Goal: Task Accomplishment & Management: Manage account settings

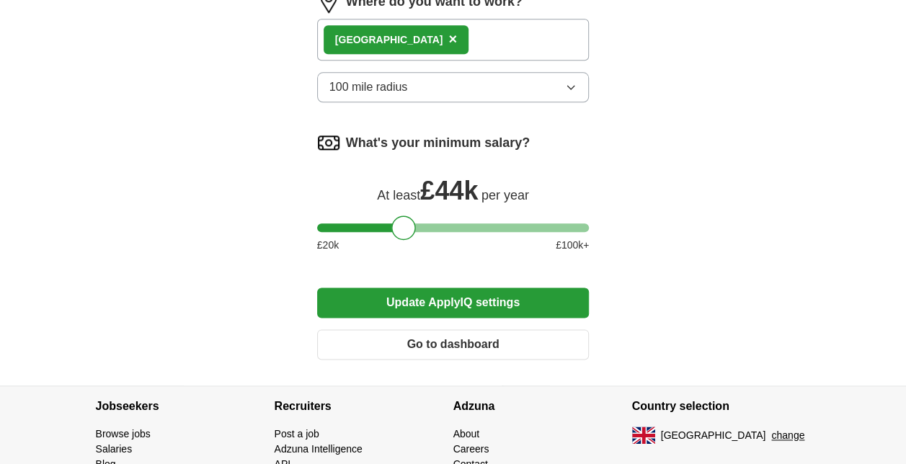
scroll to position [600, 0]
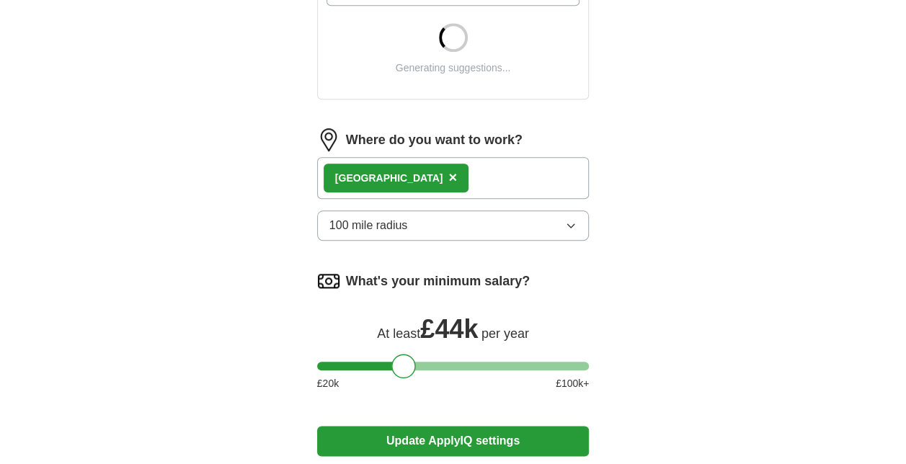
click at [473, 222] on button "100 mile radius" at bounding box center [453, 225] width 272 height 30
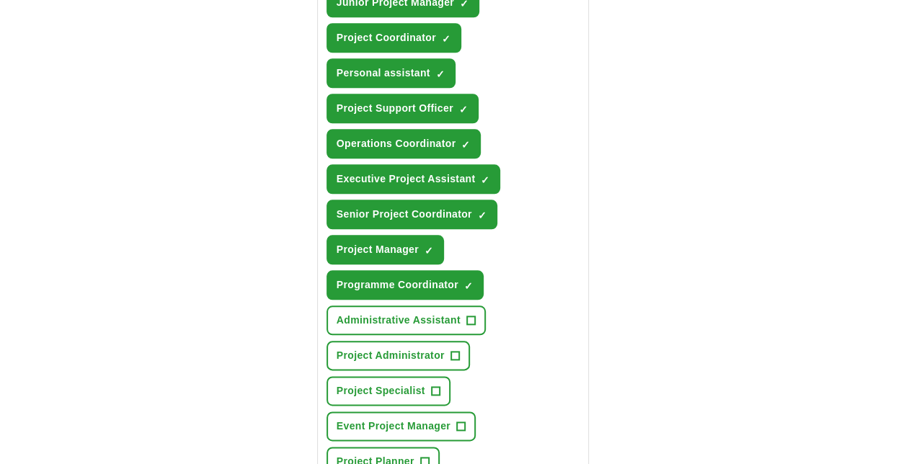
scroll to position [816, 0]
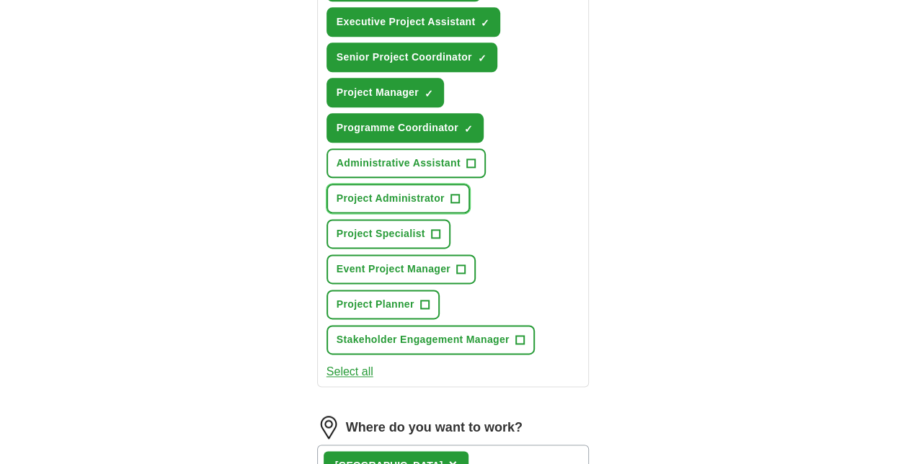
click at [451, 193] on span "+" at bounding box center [454, 199] width 9 height 12
click at [435, 231] on span "+" at bounding box center [435, 234] width 9 height 12
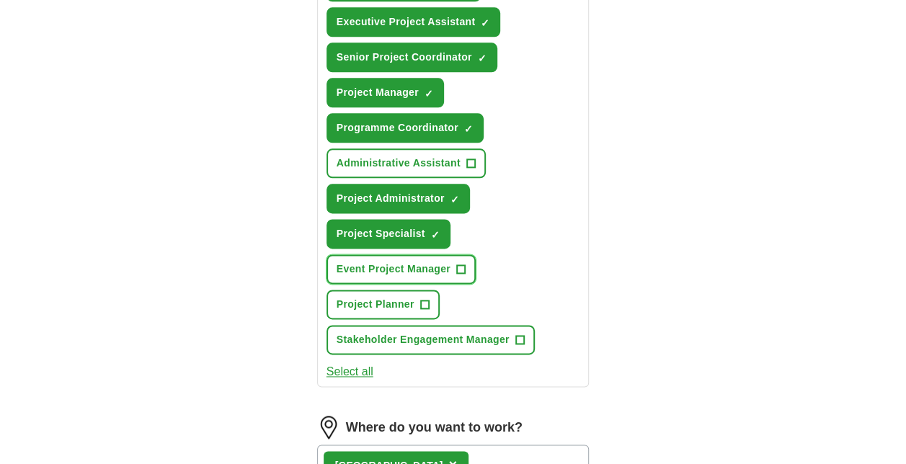
click at [463, 265] on span "+" at bounding box center [460, 270] width 9 height 12
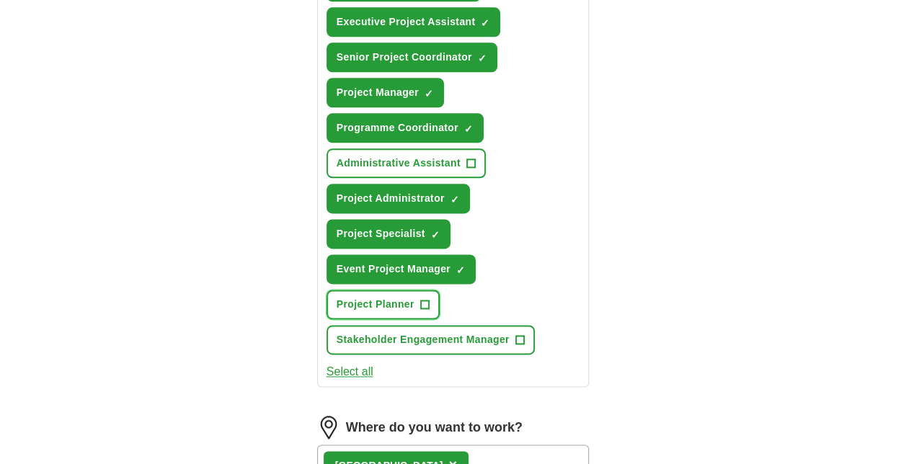
click at [425, 303] on span "+" at bounding box center [424, 305] width 9 height 12
click at [463, 159] on button "Administrative Assistant +" at bounding box center [405, 163] width 159 height 30
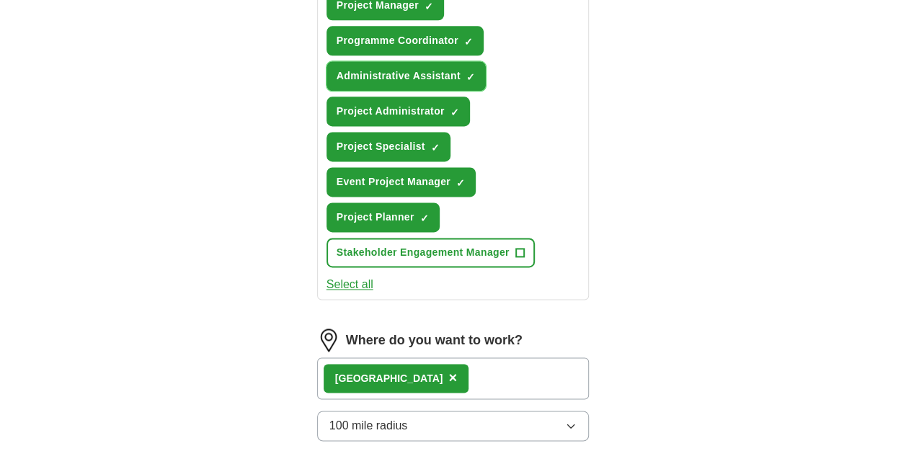
scroll to position [1319, 0]
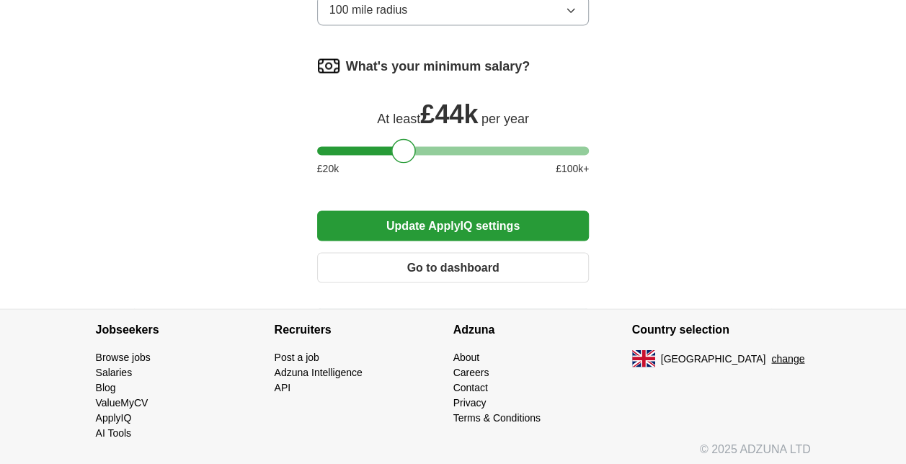
click at [437, 223] on button "Update ApplyIQ settings" at bounding box center [453, 225] width 272 height 30
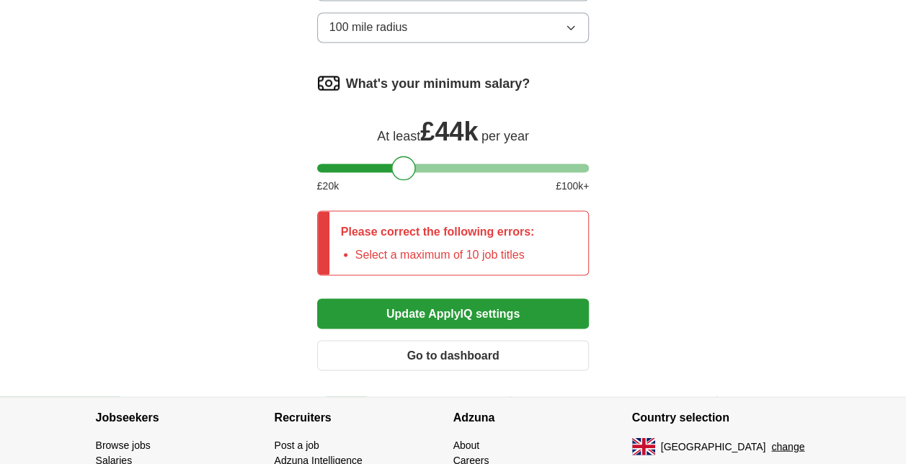
scroll to position [1336, 0]
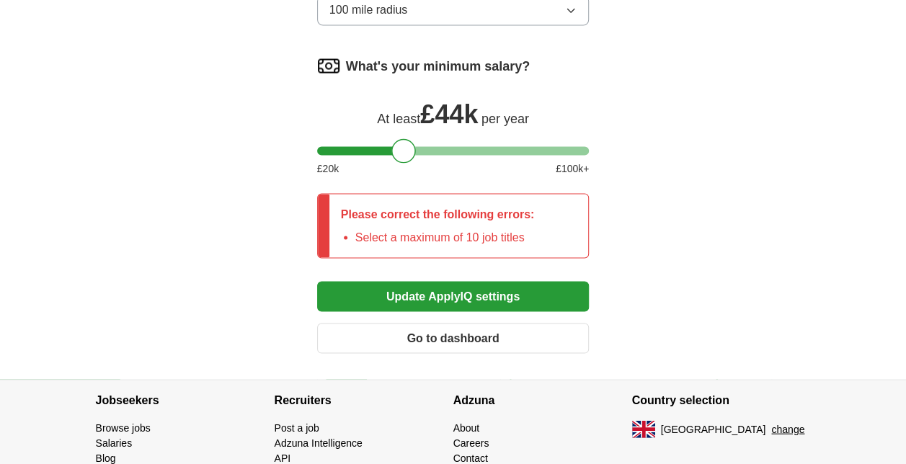
click at [483, 328] on button "Go to dashboard" at bounding box center [453, 338] width 272 height 30
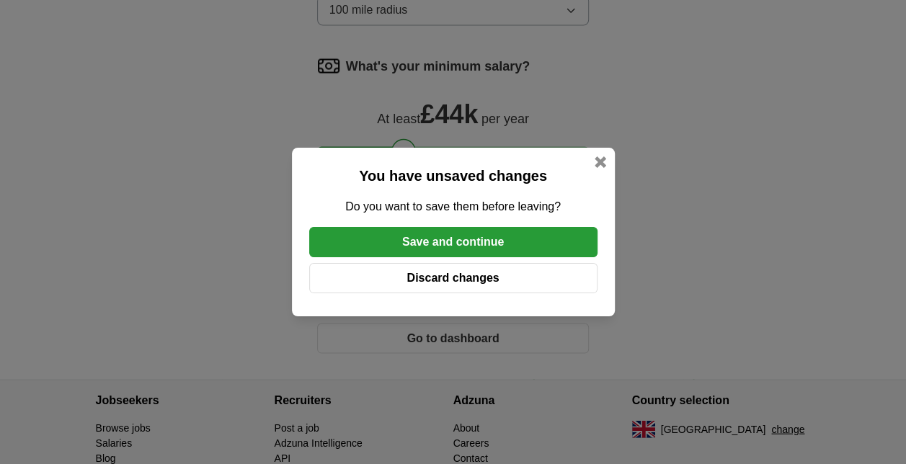
click at [519, 270] on button "Discard changes" at bounding box center [453, 278] width 288 height 30
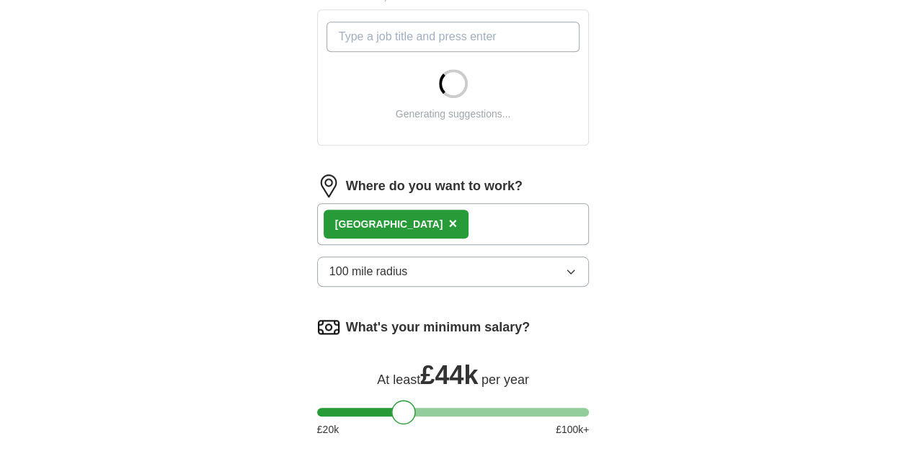
scroll to position [577, 0]
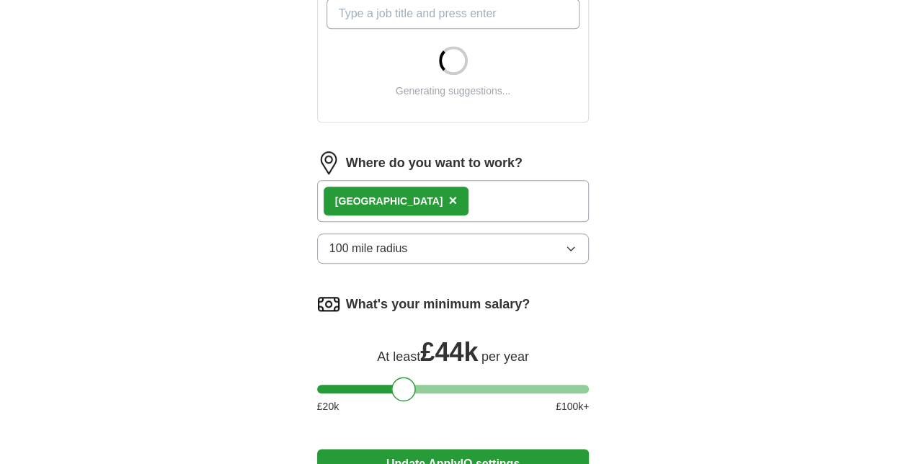
click at [436, 201] on div "Cambridge ×" at bounding box center [453, 201] width 272 height 42
click at [425, 252] on button "100 mile radius" at bounding box center [453, 249] width 272 height 30
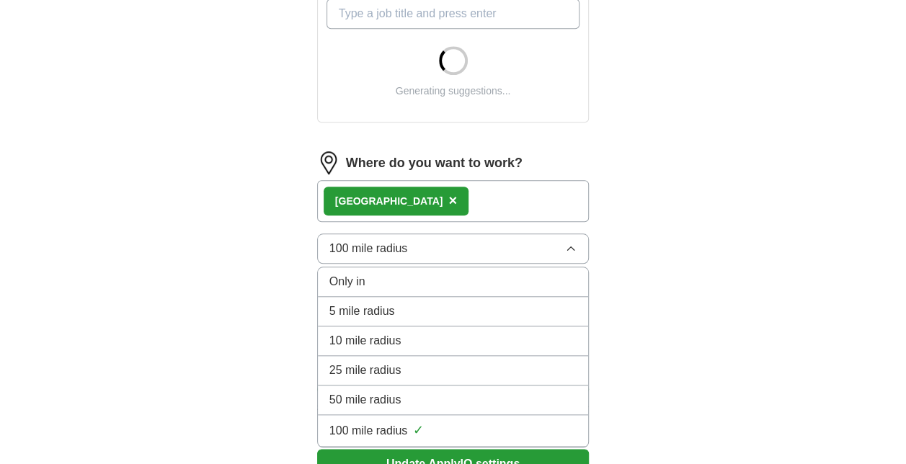
click at [401, 281] on form "Select a CV Nicol_Dziedzic_CV.pdf 22/08/2025, 13:49 Upload a different CV By up…" at bounding box center [453, 84] width 272 height 895
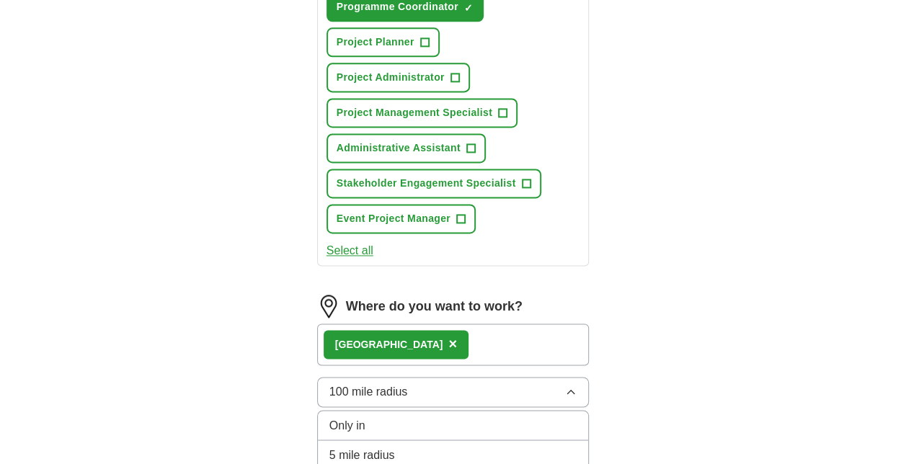
scroll to position [1153, 0]
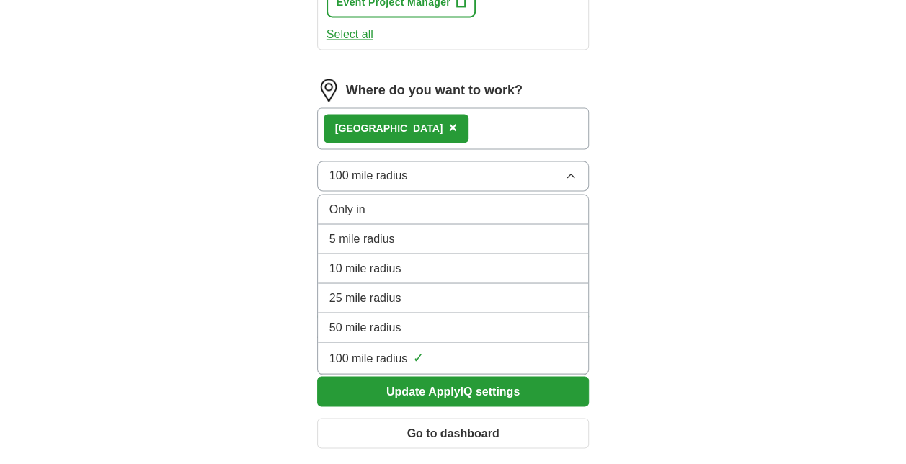
click at [432, 208] on div "Only in" at bounding box center [453, 208] width 248 height 17
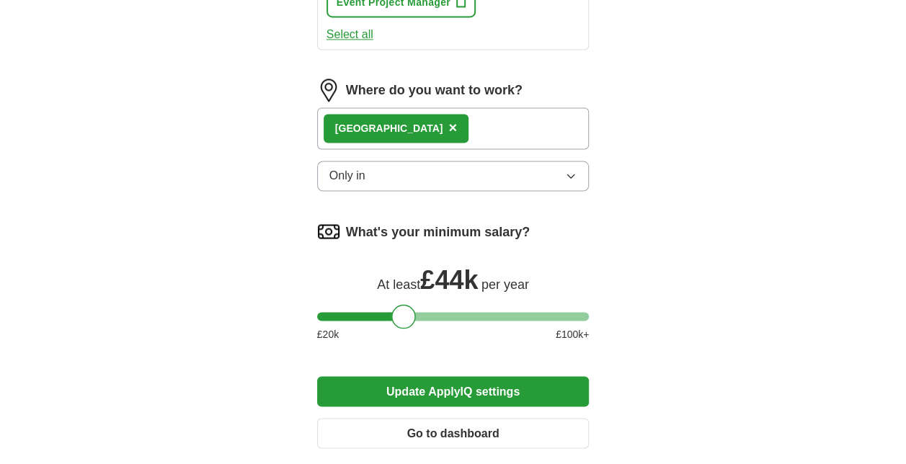
click at [468, 107] on div "Cambridge ×" at bounding box center [453, 128] width 272 height 42
click at [463, 134] on div "Cambridge ×" at bounding box center [453, 128] width 272 height 42
click at [417, 130] on div "Cambridge ×" at bounding box center [453, 128] width 272 height 42
click at [401, 130] on div "Cambridge ×" at bounding box center [396, 128] width 145 height 29
click at [448, 127] on span "×" at bounding box center [452, 128] width 9 height 16
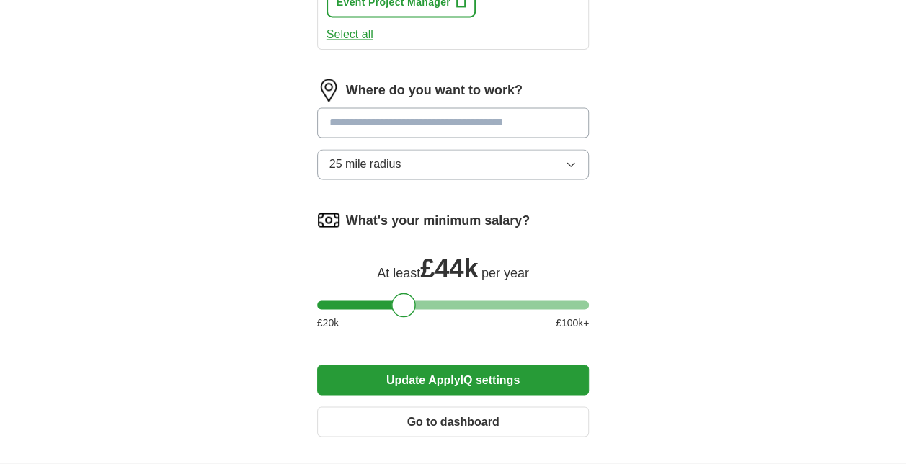
click at [401, 123] on input at bounding box center [453, 122] width 272 height 30
type input "*********"
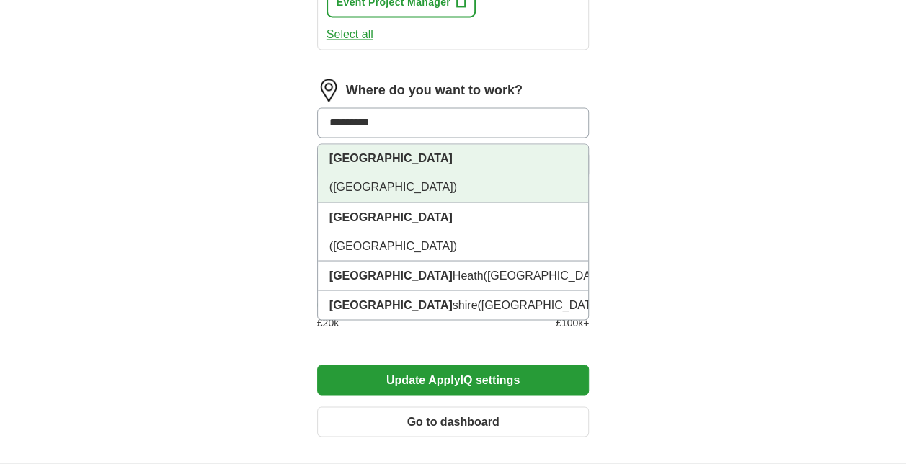
click at [419, 148] on li "Cambridge (Cambridgeshire)" at bounding box center [453, 173] width 271 height 58
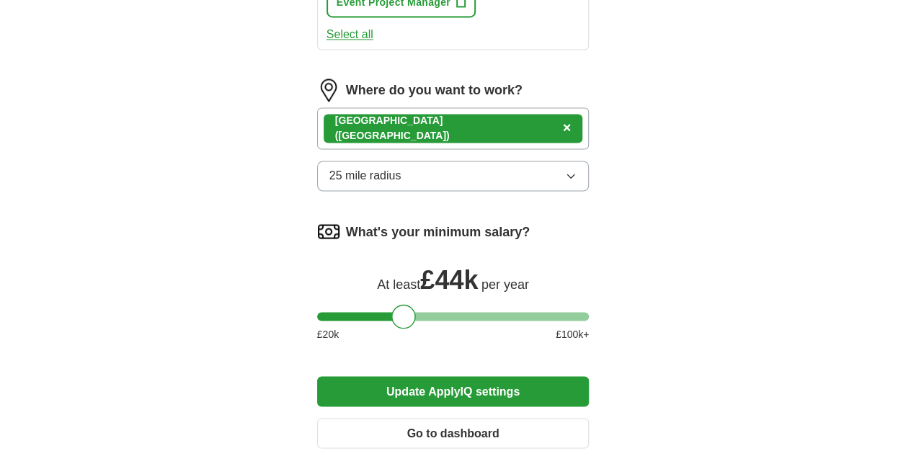
click at [541, 137] on div "Cambridge (Cambridgeshire) ×" at bounding box center [453, 128] width 272 height 42
click at [532, 120] on div "Cambridge (Cambridgeshire) ×" at bounding box center [453, 128] width 272 height 42
click at [471, 388] on button "Update ApplyIQ settings" at bounding box center [453, 391] width 272 height 30
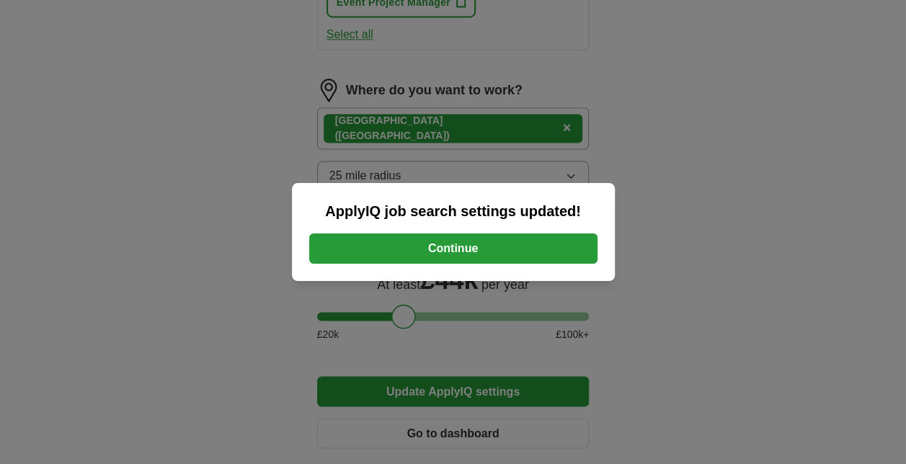
click at [506, 265] on div "ApplyIQ job search settings updated! Continue" at bounding box center [453, 232] width 323 height 98
click at [506, 249] on button "Continue" at bounding box center [453, 249] width 288 height 30
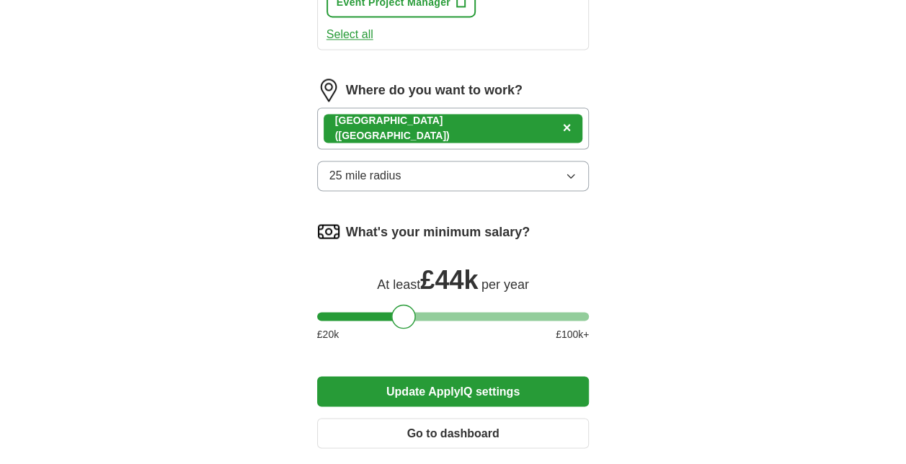
click at [515, 170] on button "25 mile radius" at bounding box center [453, 176] width 272 height 30
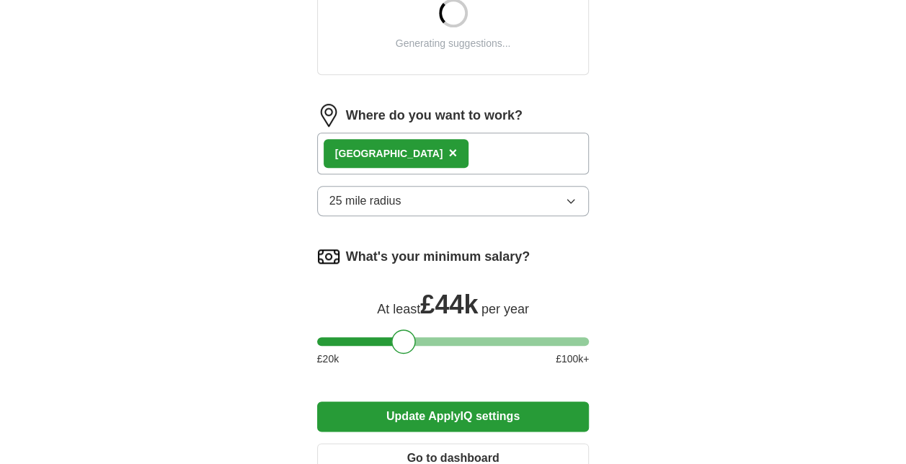
scroll to position [649, 0]
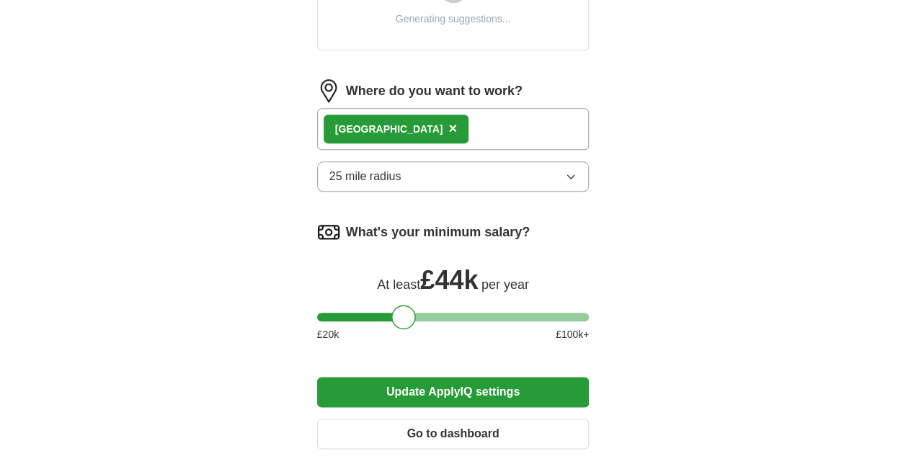
click at [389, 175] on span "25 mile radius" at bounding box center [365, 176] width 72 height 17
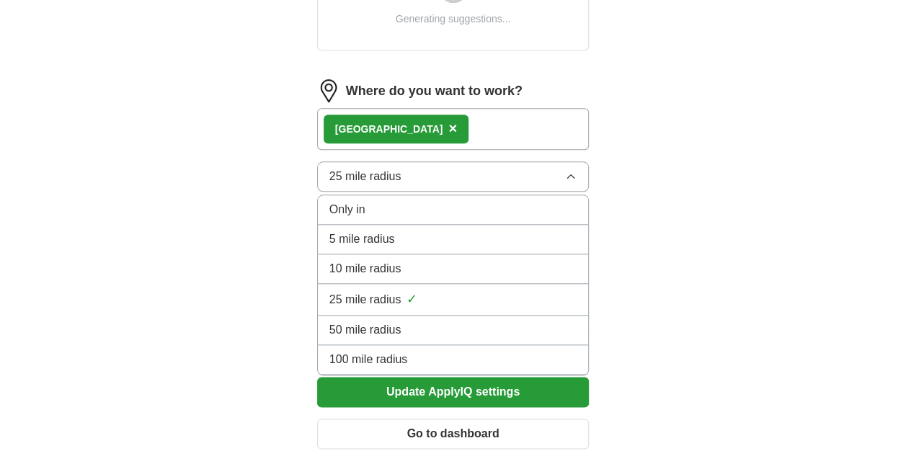
click at [389, 209] on div "Only in" at bounding box center [453, 209] width 248 height 17
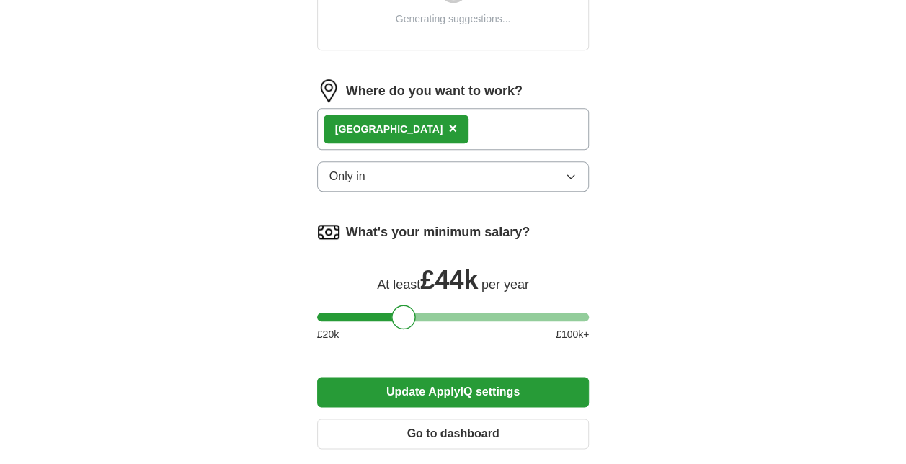
click at [469, 377] on button "Update ApplyIQ settings" at bounding box center [453, 392] width 272 height 30
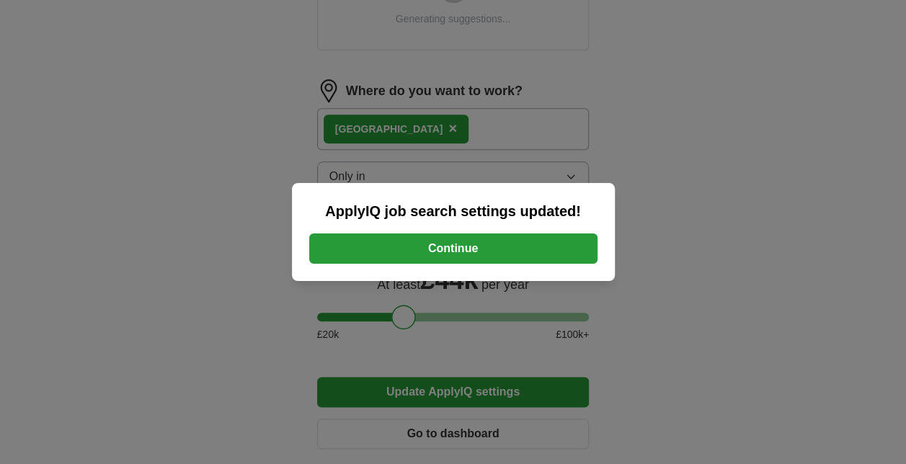
click at [510, 242] on button "Continue" at bounding box center [453, 249] width 288 height 30
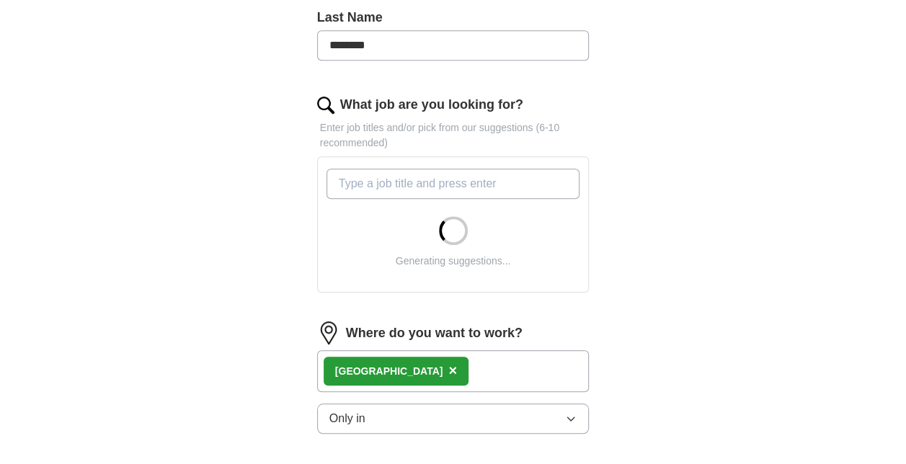
scroll to position [288, 0]
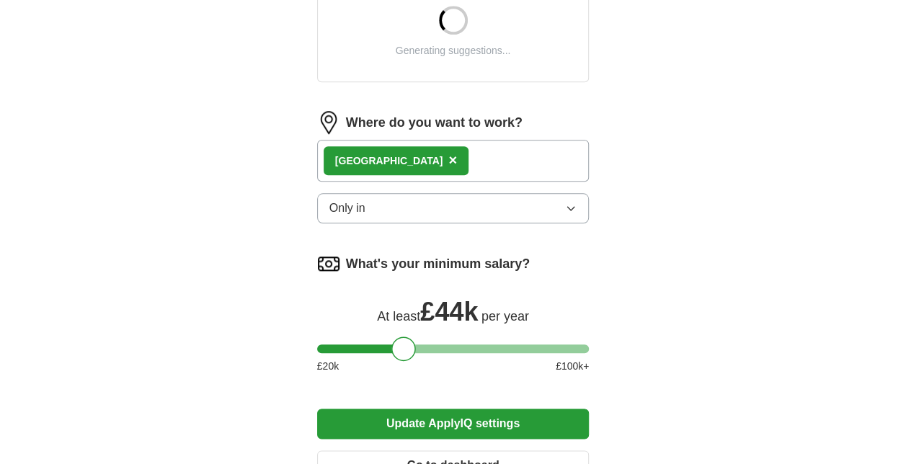
scroll to position [649, 0]
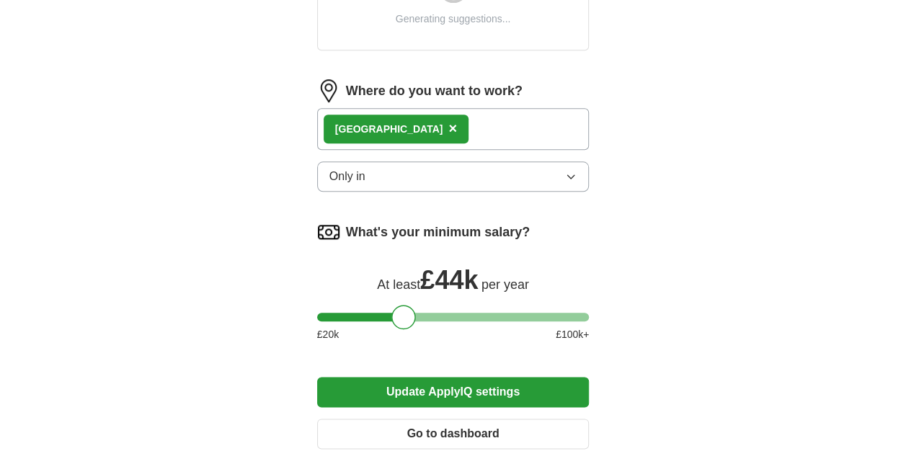
click at [512, 169] on button "Only in" at bounding box center [453, 176] width 272 height 30
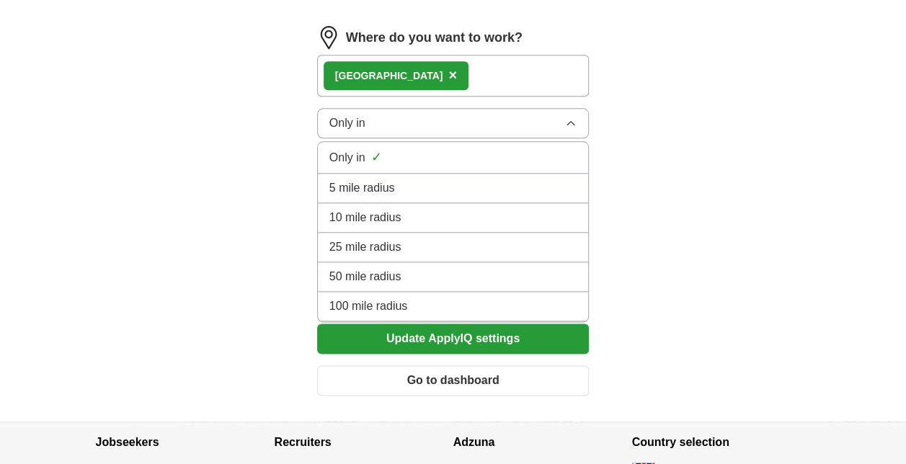
scroll to position [816, 0]
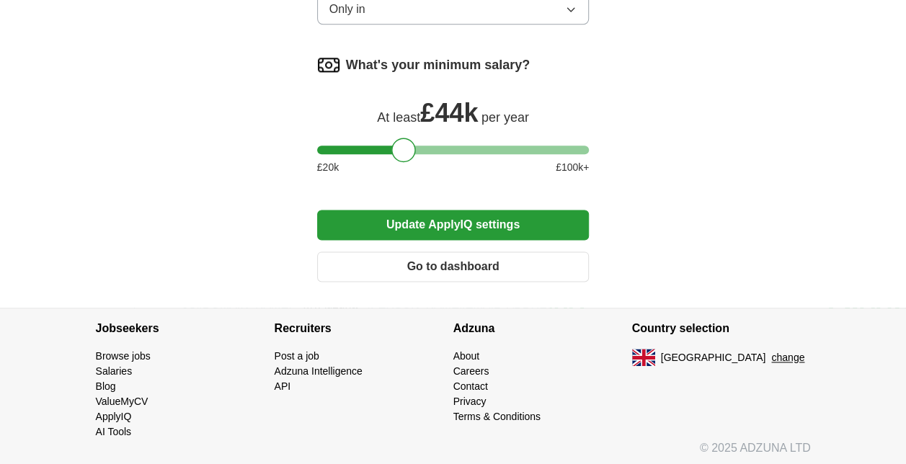
click at [502, 261] on button "Go to dashboard" at bounding box center [453, 267] width 272 height 30
